Goal: Use online tool/utility

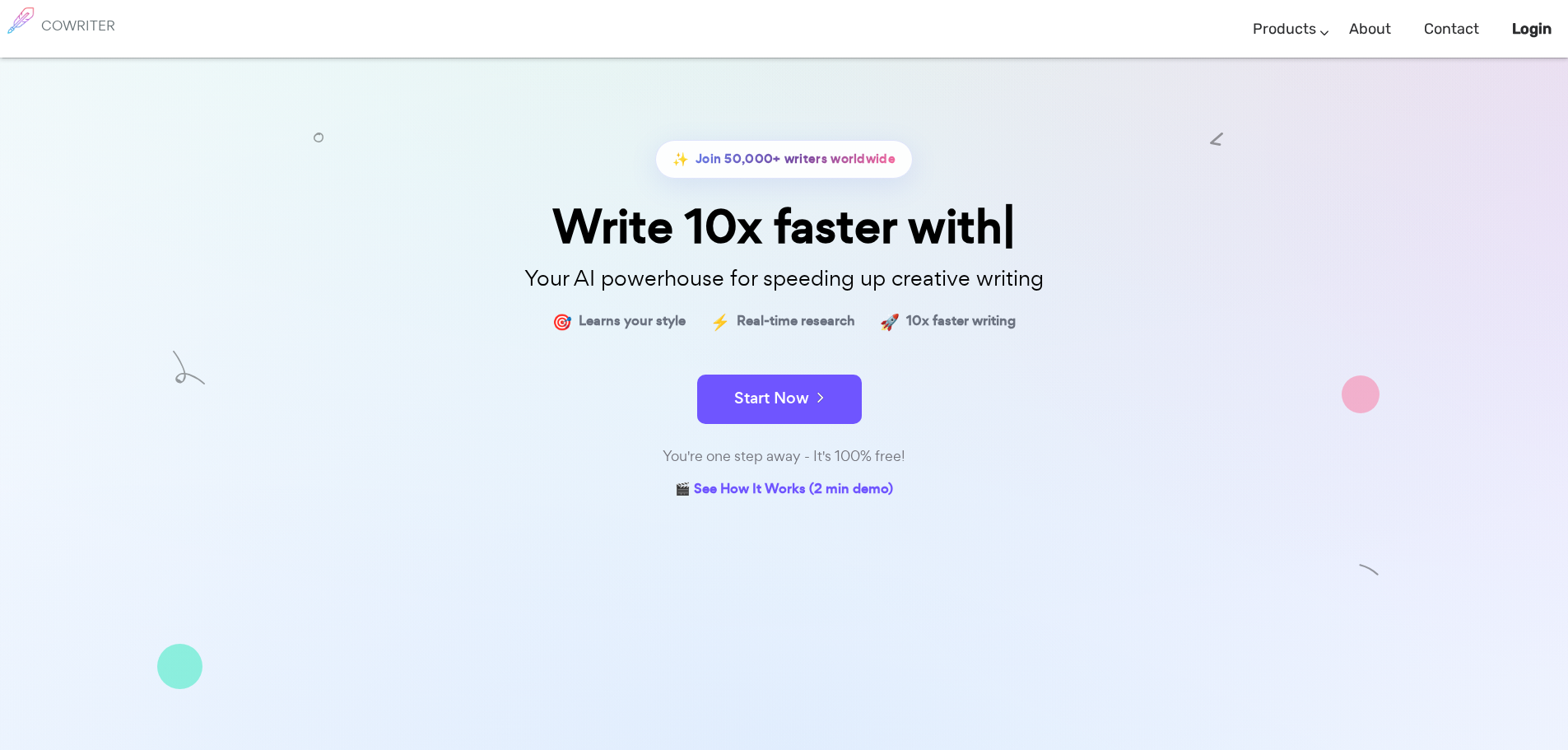
click at [1520, 18] on link "Login" at bounding box center [1531, 29] width 40 height 48
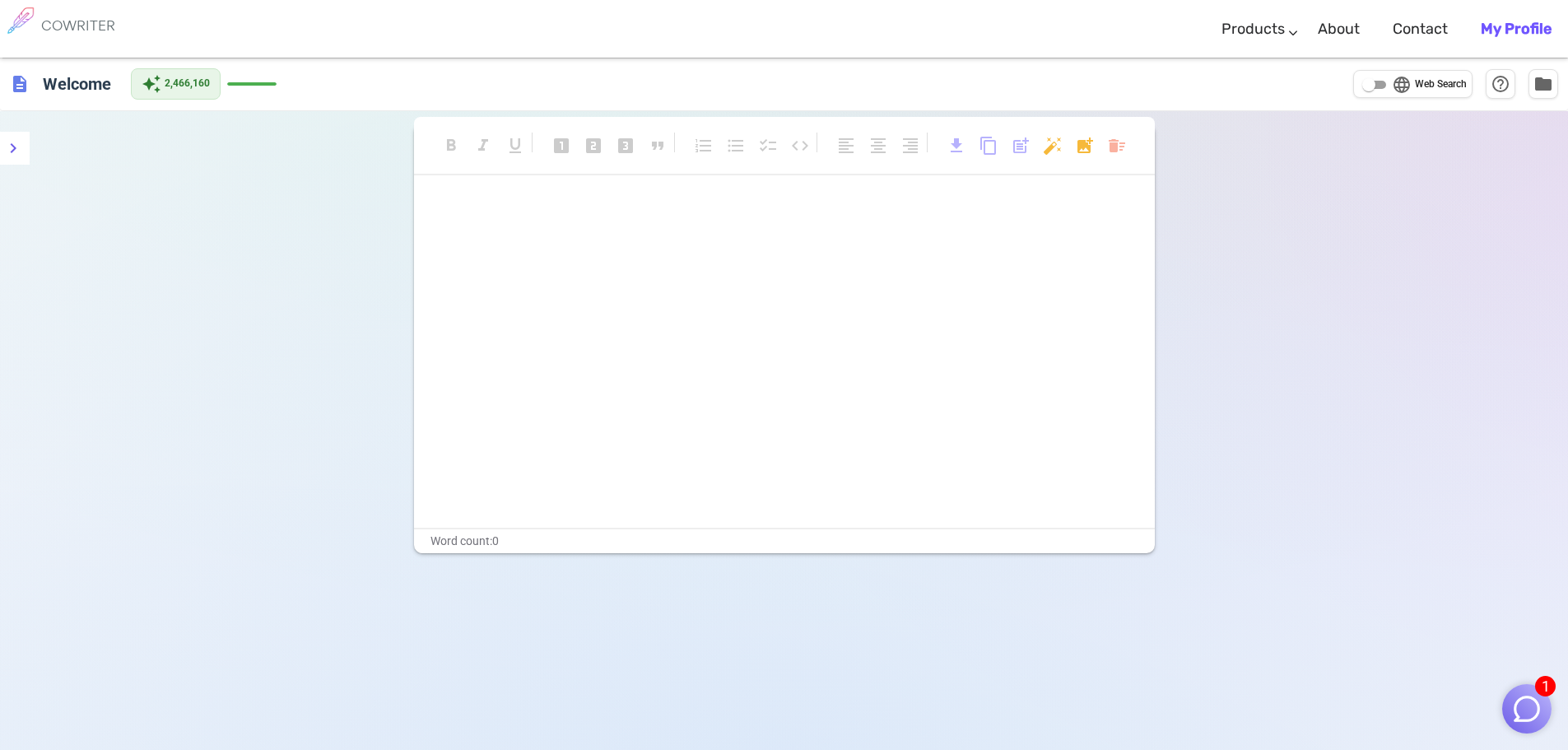
click at [1511, 706] on img "button" at bounding box center [1526, 708] width 31 height 31
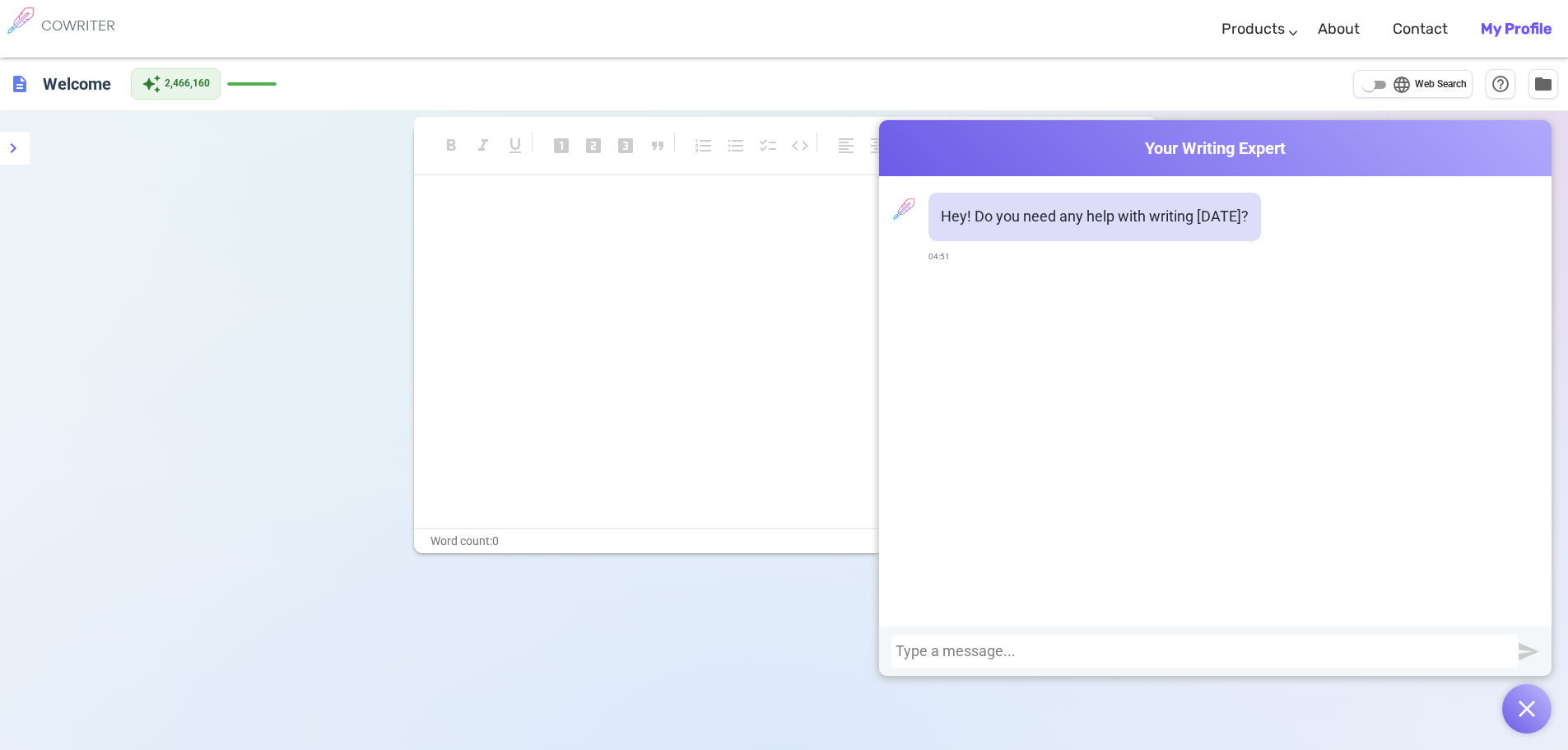
click at [1210, 651] on div at bounding box center [1205, 650] width 619 height 16
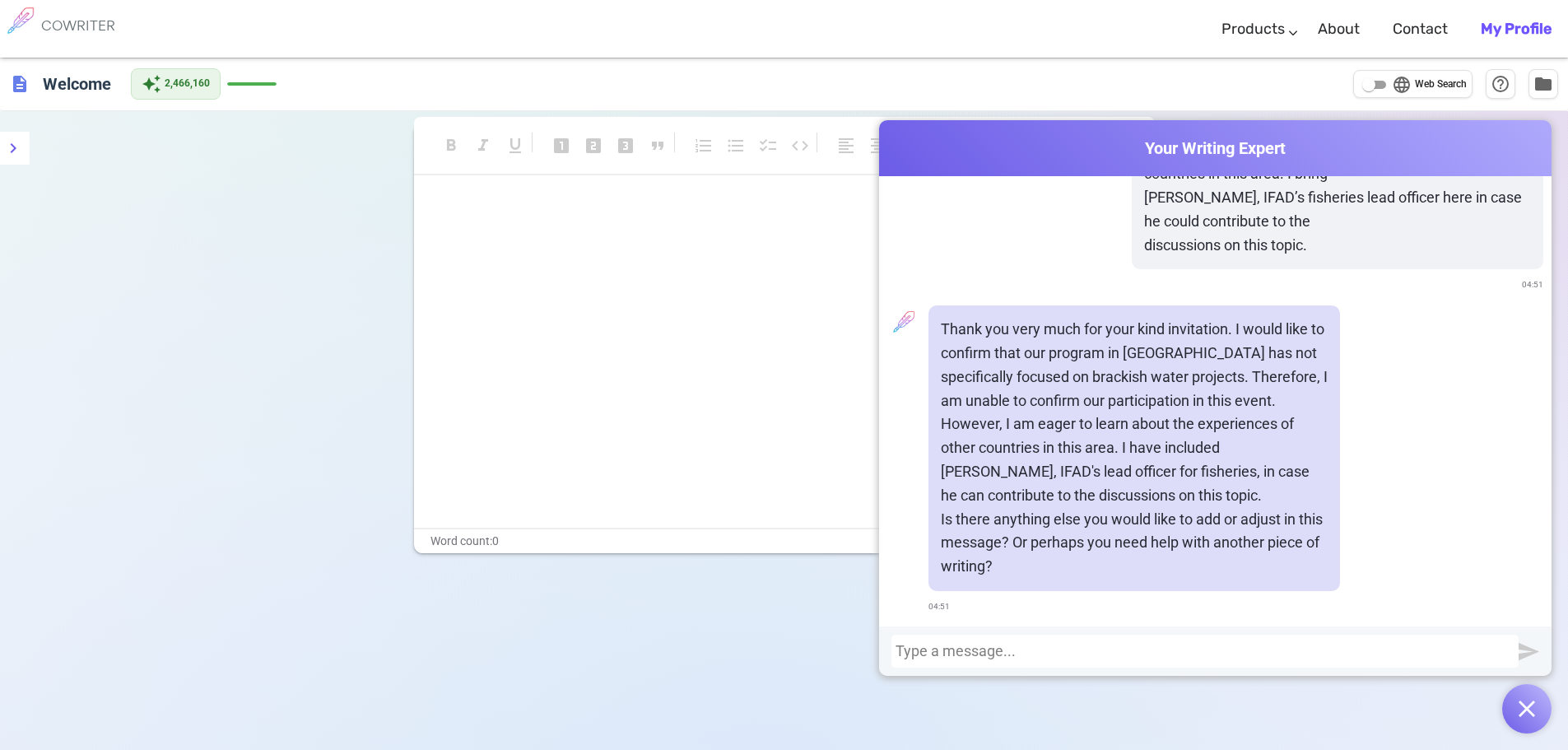
scroll to position [340, 0]
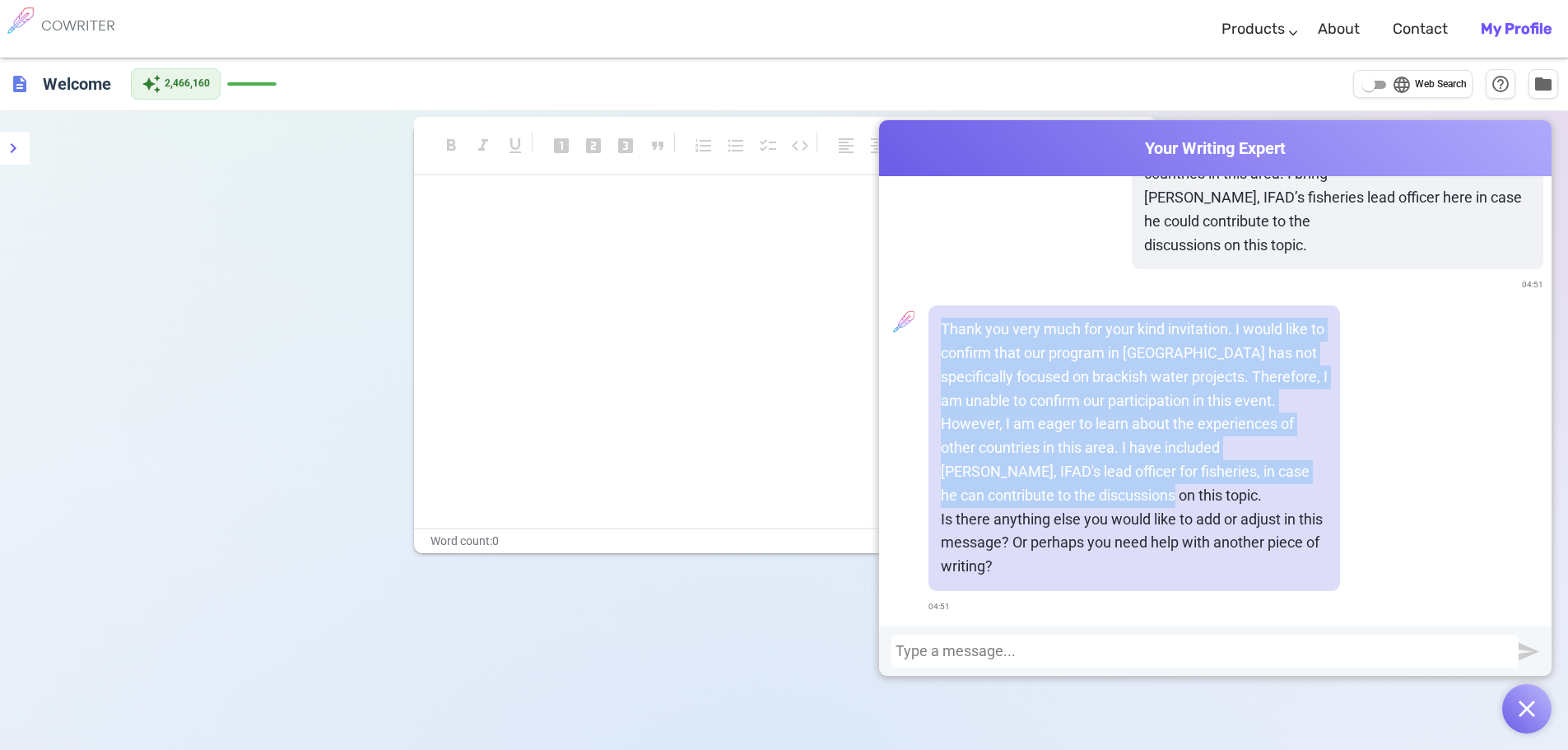
drag, startPoint x: 938, startPoint y: 327, endPoint x: 1114, endPoint y: 500, distance: 246.8
click at [1114, 500] on p "Thank you very much for your kind invitation. I would like to confirm that our …" at bounding box center [1134, 413] width 387 height 189
copy p "Thank you very much for your kind invitation. I would like to confirm that our …"
